Goal: Information Seeking & Learning: Find specific page/section

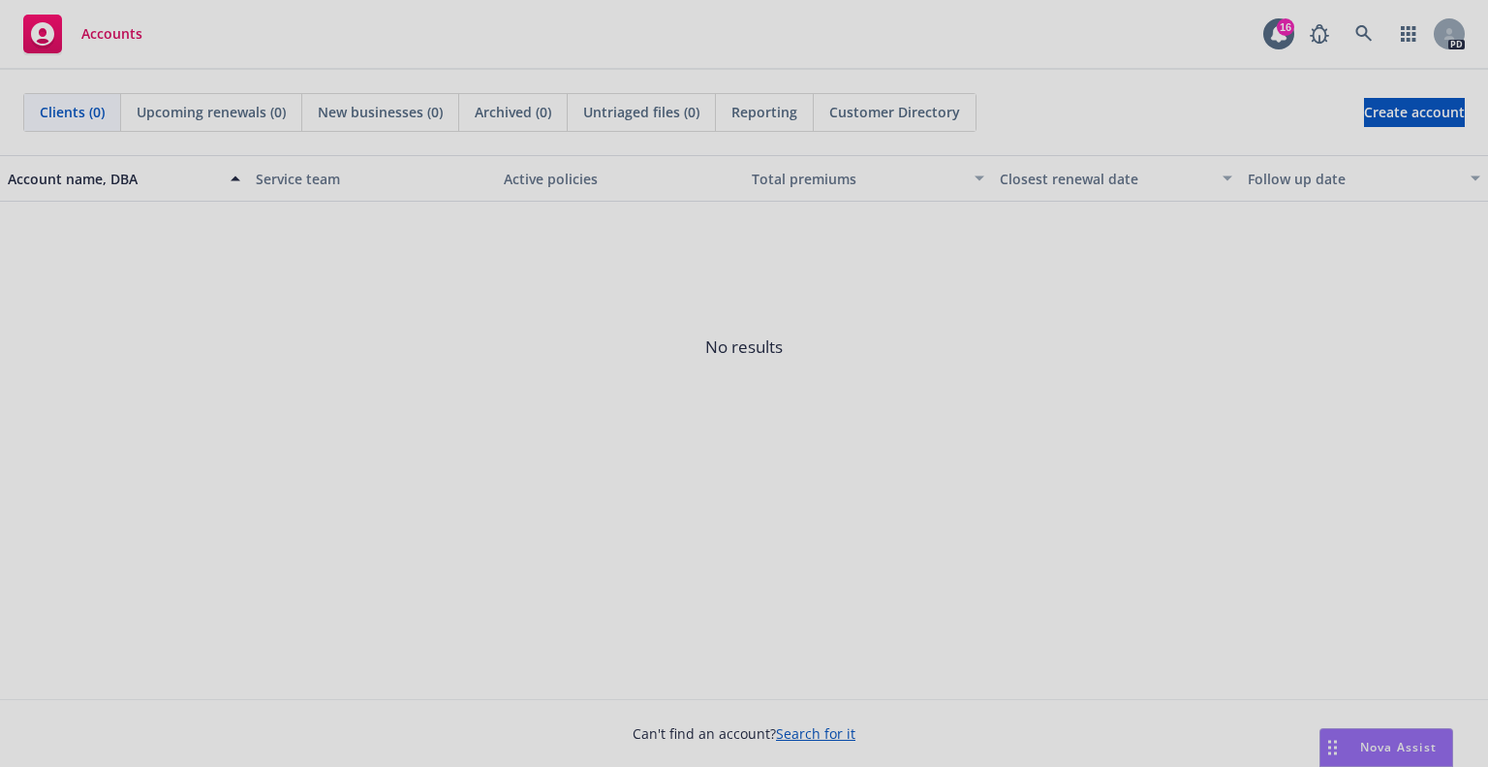
click at [1365, 34] on div at bounding box center [744, 383] width 1488 height 767
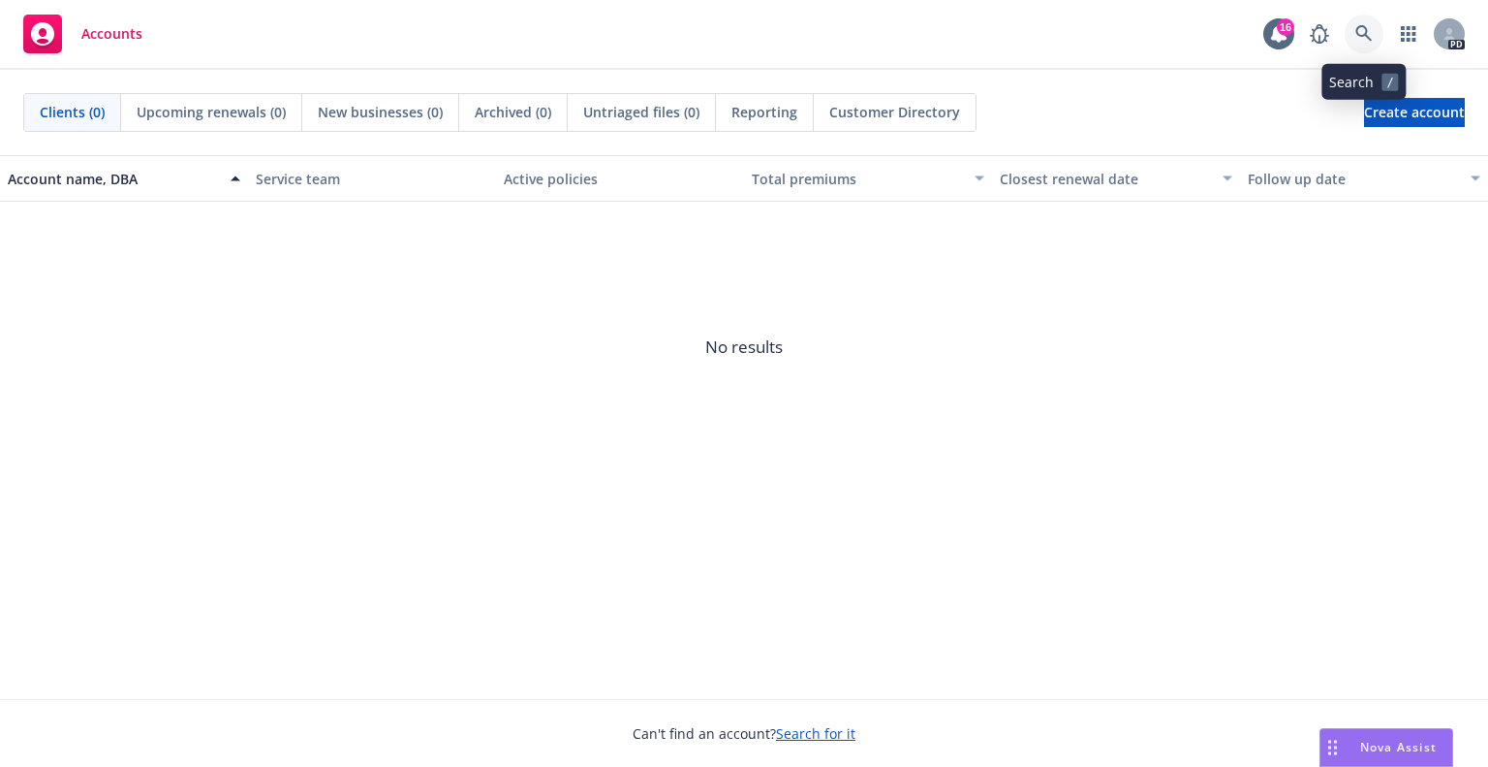
click at [1359, 38] on icon at bounding box center [1364, 33] width 17 height 17
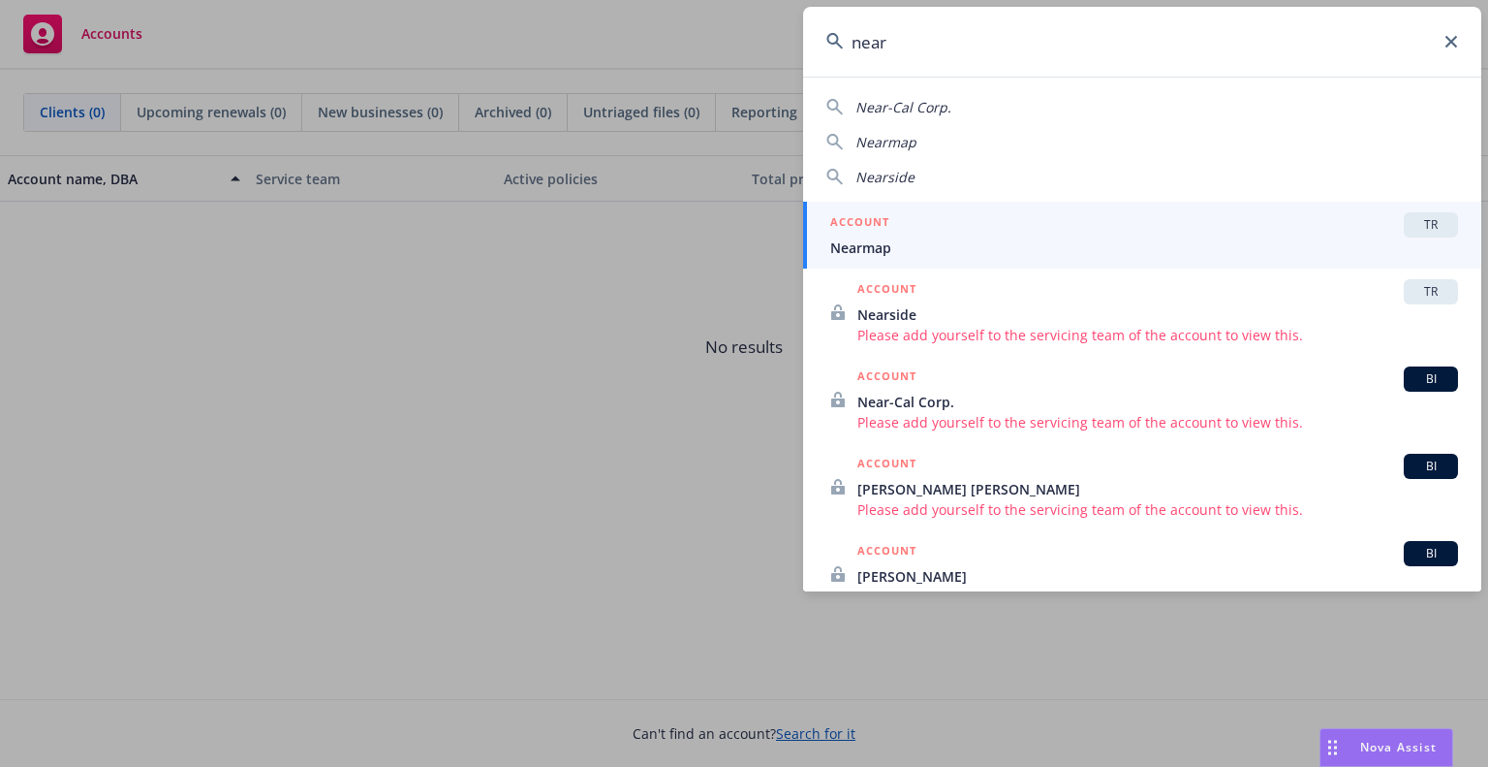
click at [982, 142] on div "Nearmap" at bounding box center [1143, 142] width 632 height 20
type input "Nearmap"
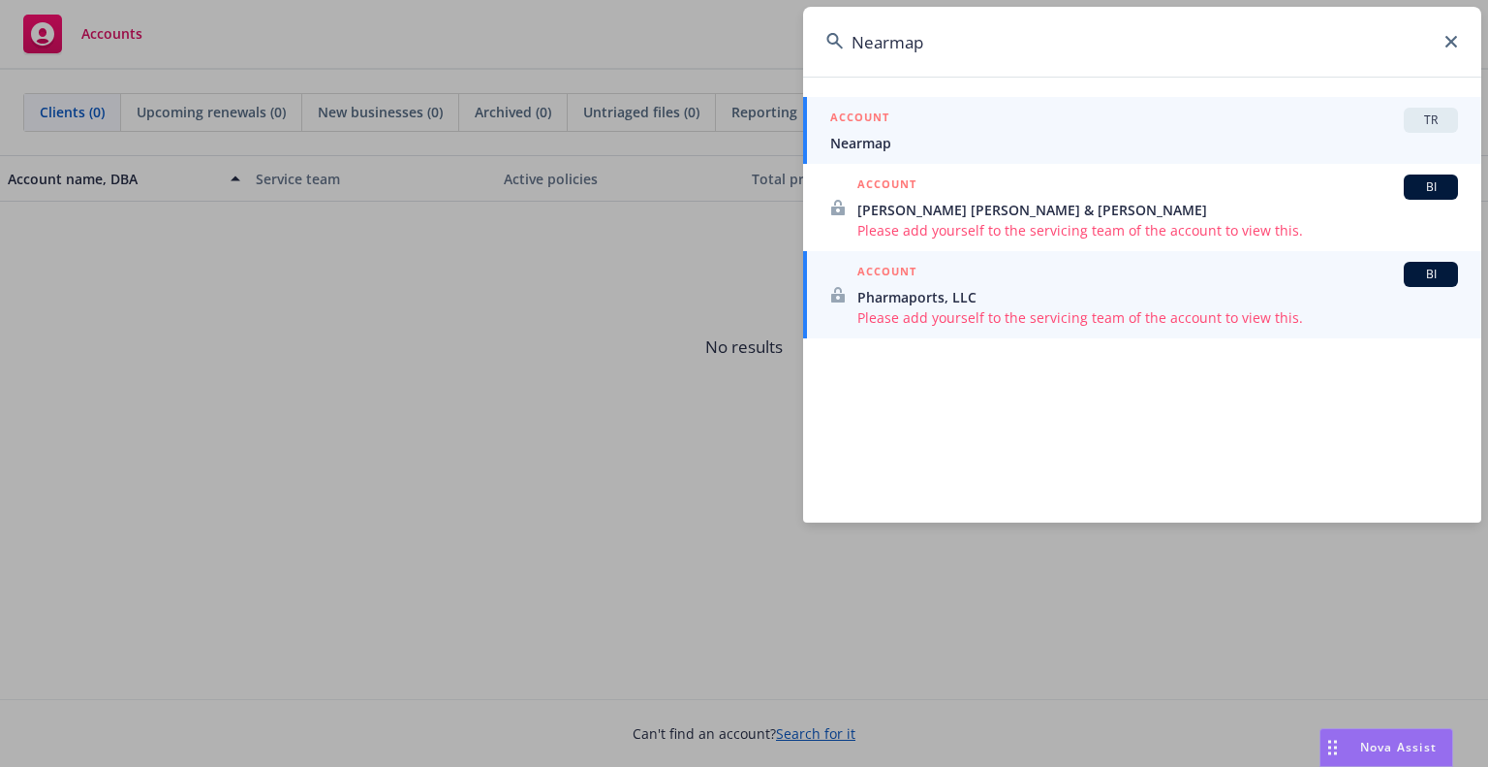
click at [872, 141] on span "Nearmap" at bounding box center [1144, 143] width 628 height 20
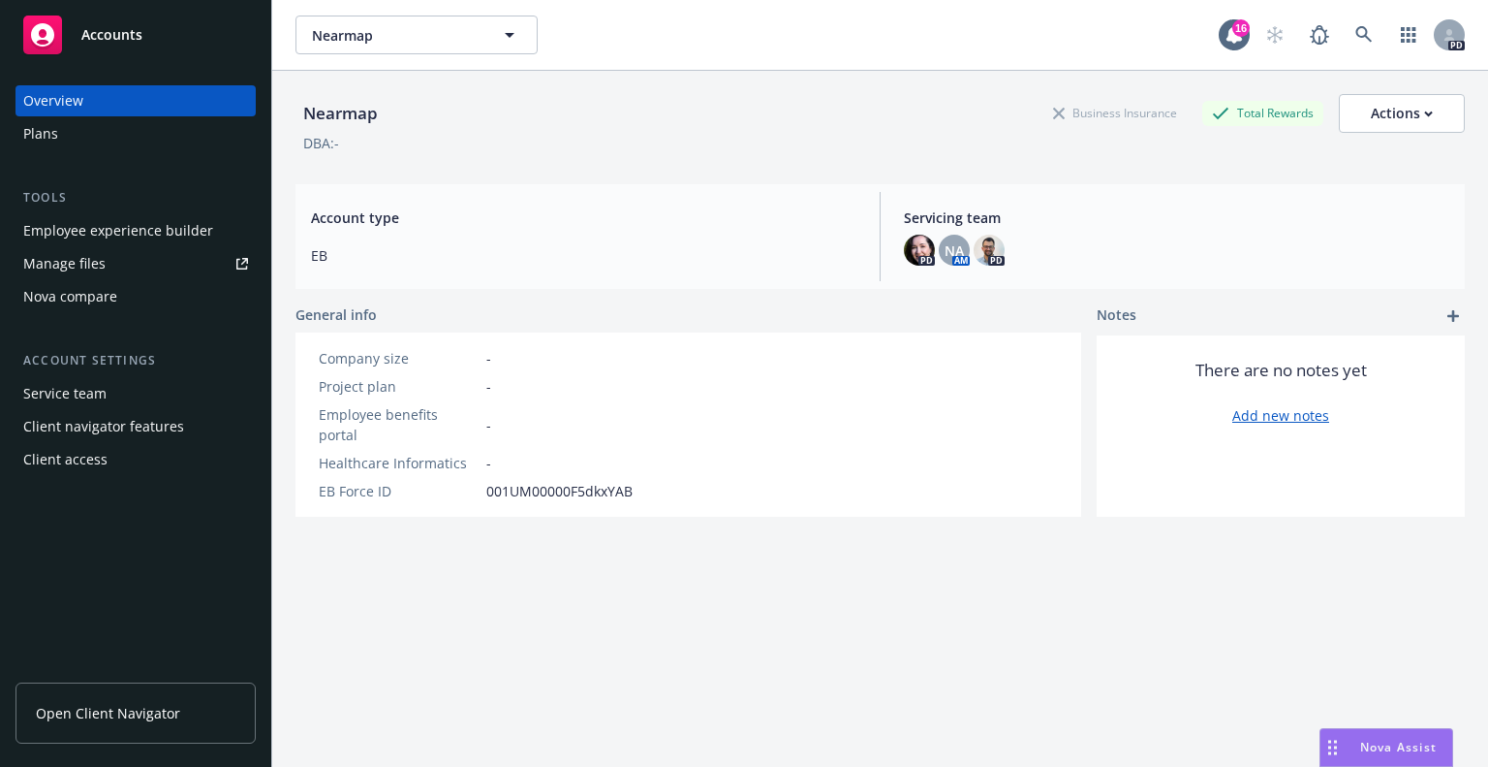
click at [95, 139] on div "Plans" at bounding box center [135, 133] width 225 height 31
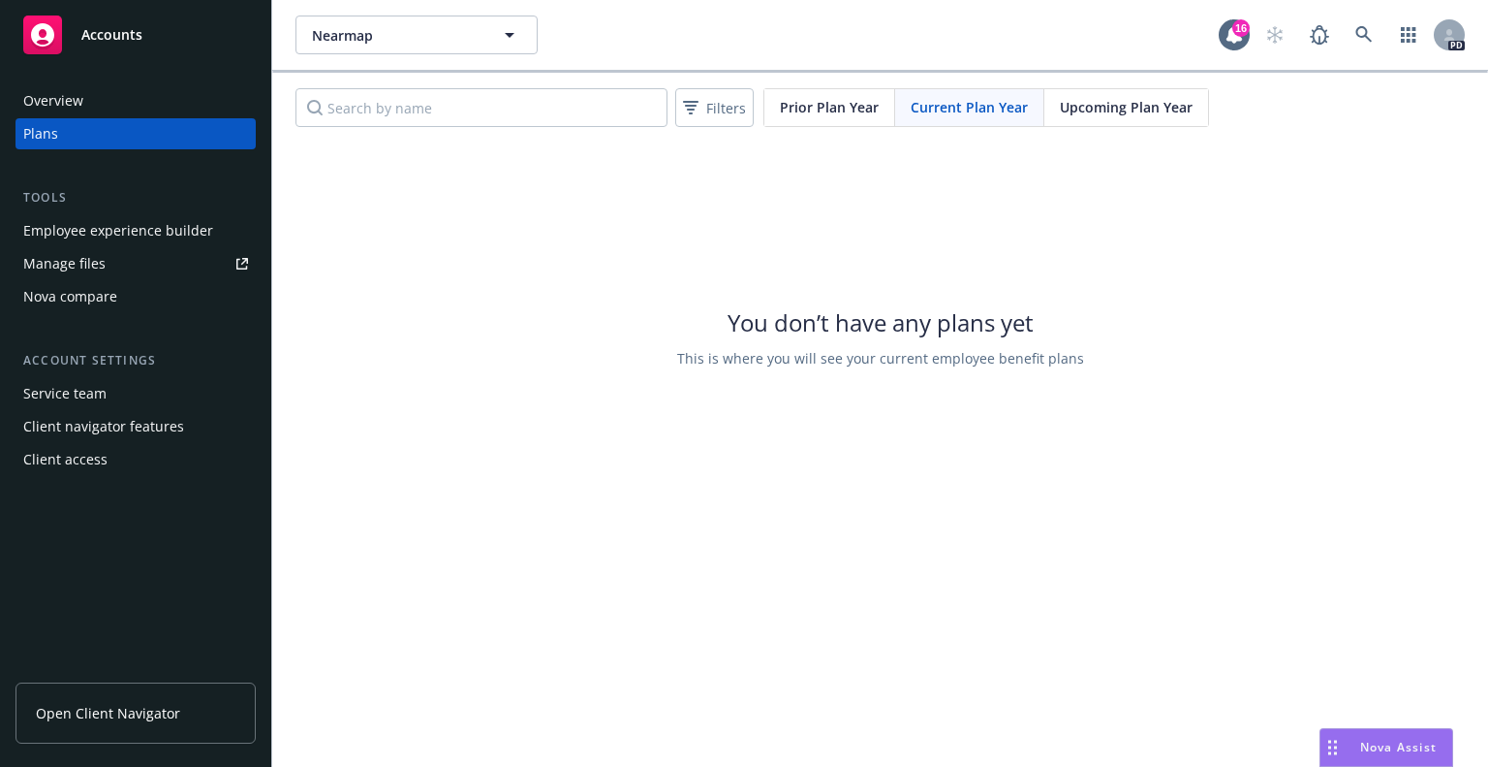
click at [99, 100] on div "Overview" at bounding box center [135, 100] width 225 height 31
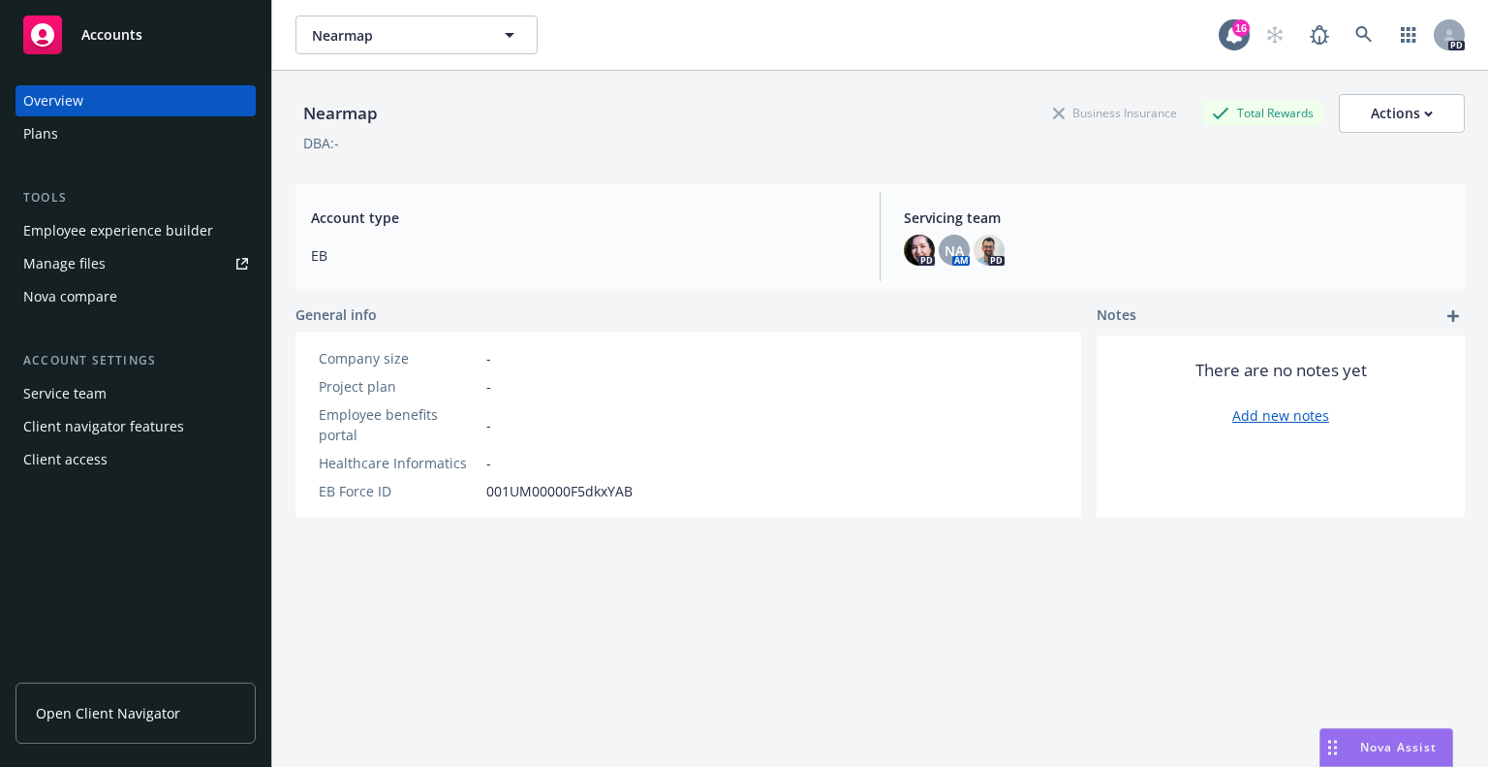
click at [77, 269] on div "Manage files" at bounding box center [64, 263] width 82 height 31
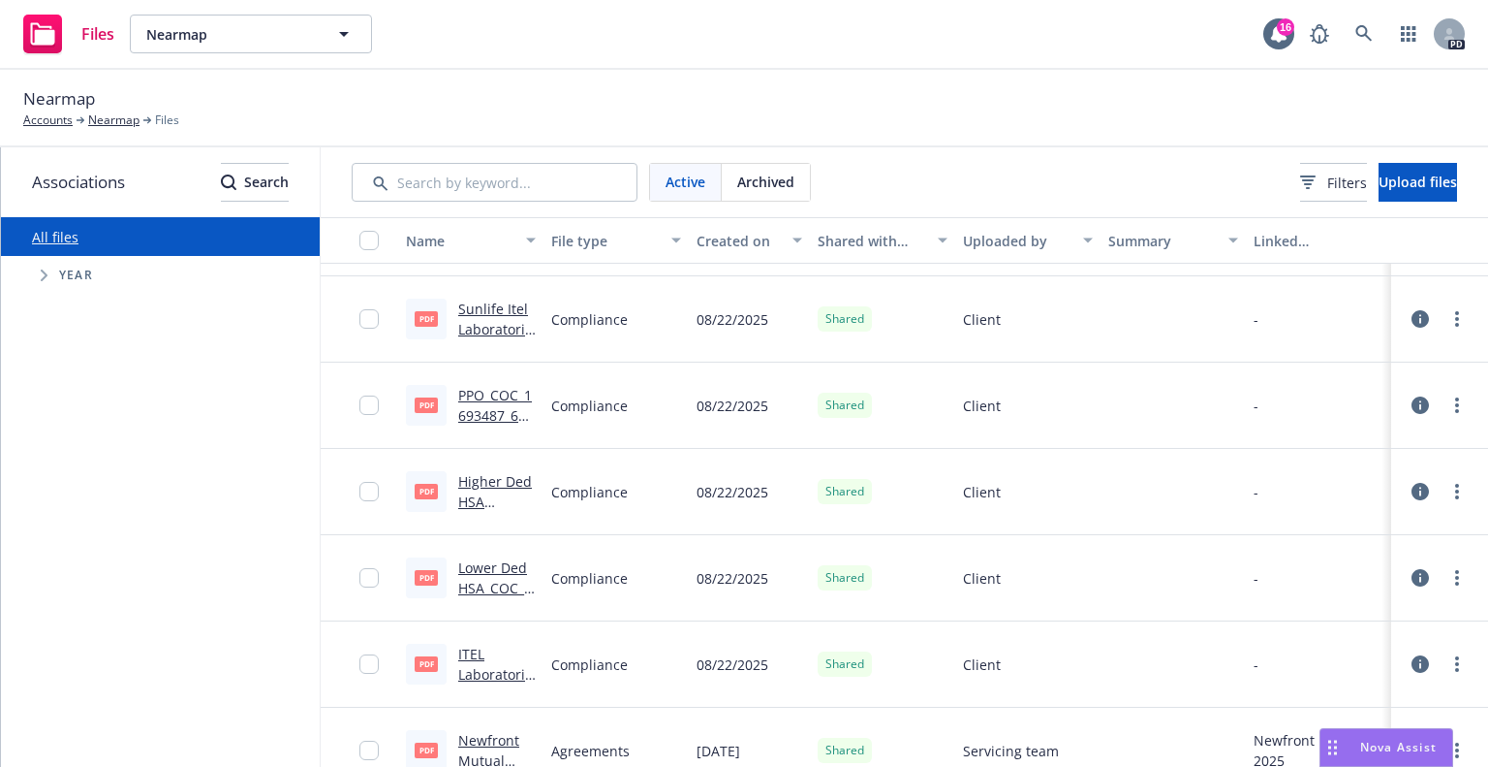
scroll to position [781, 0]
